Goal: Navigation & Orientation: Go to known website

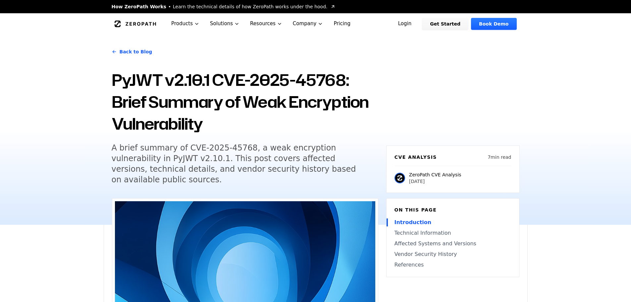
click at [137, 27] on link "ZeroPath" at bounding box center [136, 24] width 46 height 11
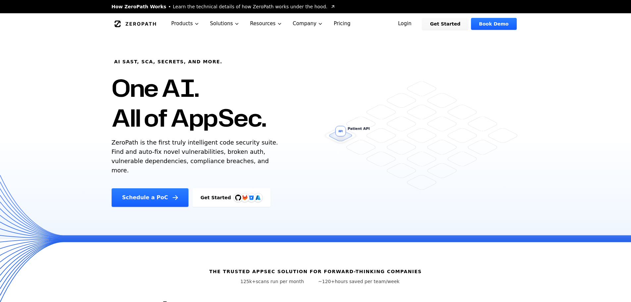
click at [330, 22] on link "Pricing" at bounding box center [341, 23] width 27 height 21
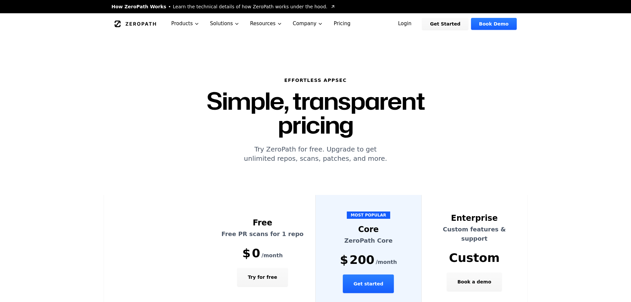
click at [144, 27] on link "ZeroPath" at bounding box center [136, 24] width 46 height 11
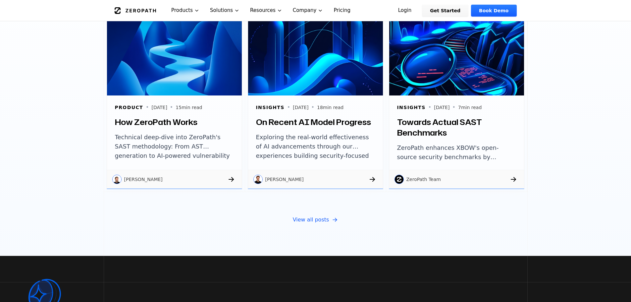
scroll to position [2218, 0]
